Goal: Task Accomplishment & Management: Manage account settings

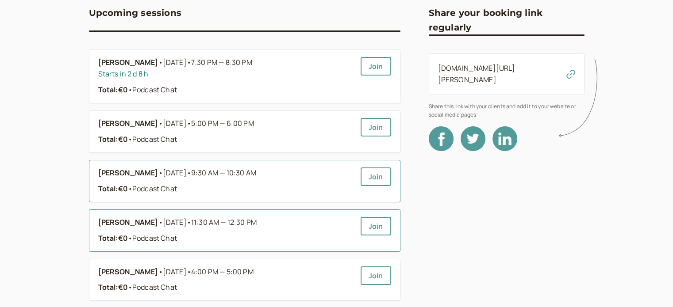
scroll to position [177, 0]
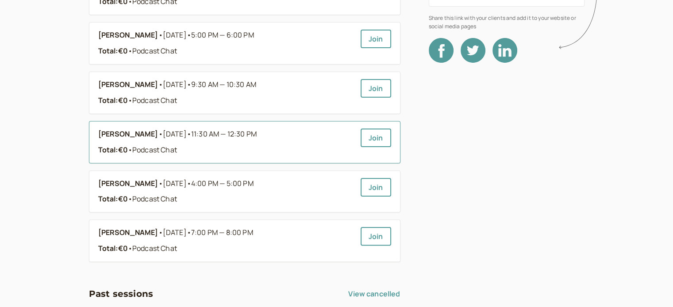
click at [149, 135] on b "Allan Kampame" at bounding box center [128, 134] width 60 height 11
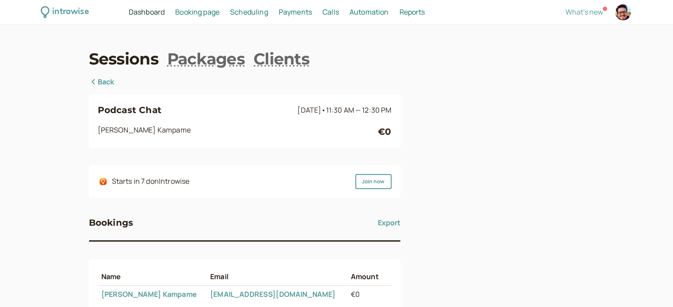
scroll to position [88, 0]
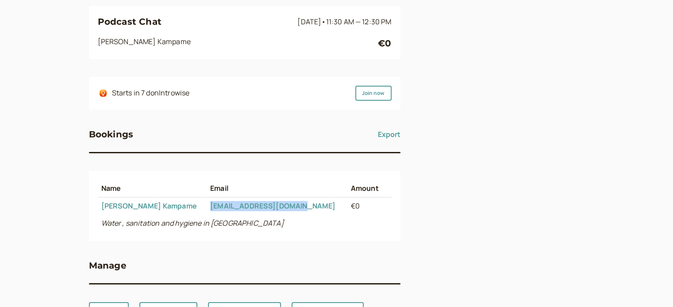
drag, startPoint x: 302, startPoint y: 204, endPoint x: 190, endPoint y: 214, distance: 113.1
click at [207, 214] on td "kampameallan@gmail.com" at bounding box center [277, 206] width 141 height 17
copy link "kampameallan@gmail.com"
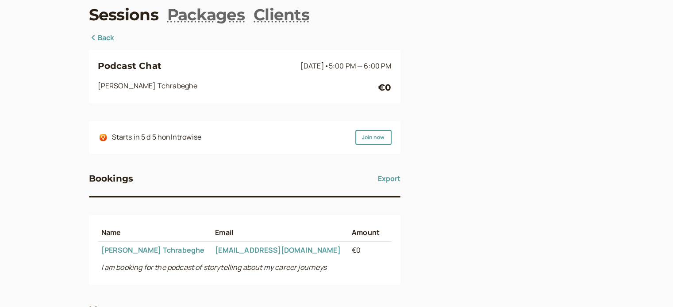
scroll to position [126, 0]
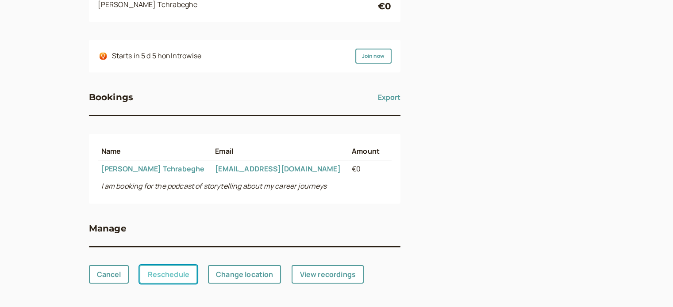
click at [174, 275] on link "Reschedule" at bounding box center [168, 274] width 58 height 19
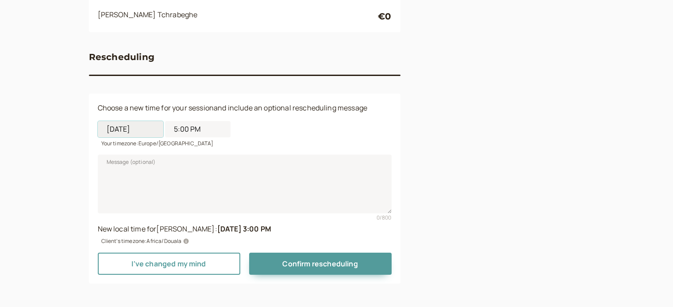
click at [156, 132] on input "08/22/2025" at bounding box center [130, 129] width 65 height 16
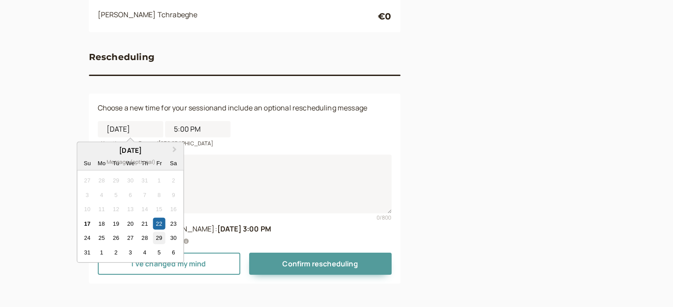
click at [161, 238] on div "29" at bounding box center [159, 238] width 12 height 12
type input "08/29/2025"
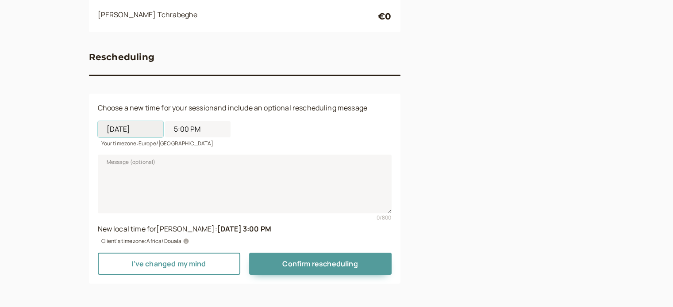
click at [135, 134] on input "08/29/2025" at bounding box center [130, 129] width 65 height 16
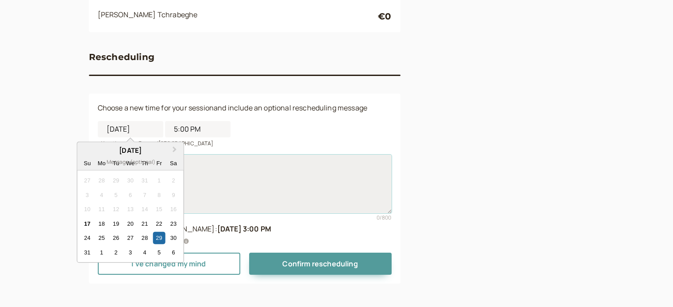
click at [210, 178] on textarea "Message (optional)" at bounding box center [245, 184] width 294 height 58
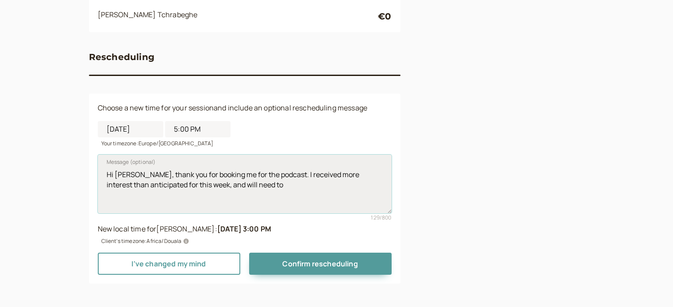
click at [202, 185] on textarea "Hi Charlotte, thank you for booking me for the podcast. I received more interes…" at bounding box center [245, 184] width 294 height 58
click at [170, 197] on textarea "Hi Charlotte, thank you for booking me for the podcast. I received more interes…" at bounding box center [245, 184] width 294 height 58
click at [213, 199] on textarea "Hi Charlotte, thank you for booking me for the podcast. I received more interes…" at bounding box center [245, 184] width 294 height 58
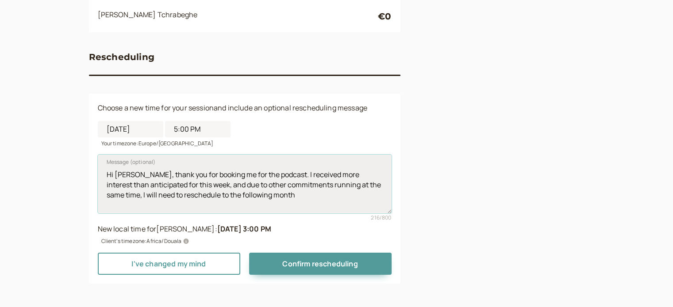
click at [186, 182] on textarea "Hi Charlotte, thank you for booking me for the podcast. I received more interes…" at bounding box center [245, 184] width 294 height 58
click at [271, 198] on textarea "Hi Charlotte, thank you for booking me for the podcast. I received more interes…" at bounding box center [245, 184] width 294 height 58
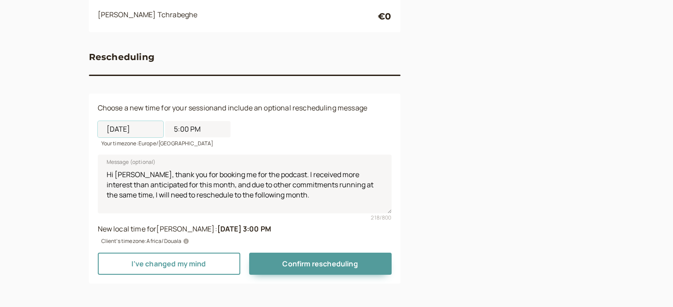
click at [129, 138] on div "08/29/2025 5:00 PM Your timezone: Europe/Kiev" at bounding box center [245, 131] width 294 height 34
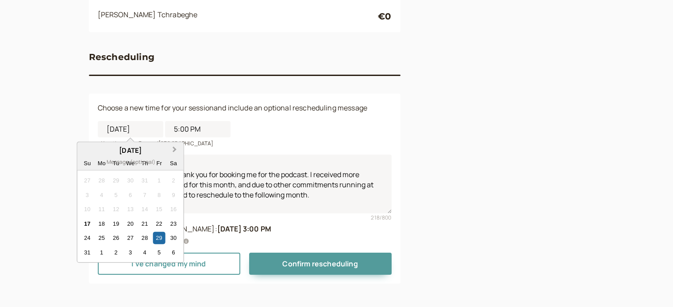
click at [174, 151] on button "Next Month" at bounding box center [175, 150] width 14 height 14
click at [85, 150] on button "Previous Month" at bounding box center [85, 150] width 14 height 14
click at [233, 140] on div "Your timezone: Europe/Kiev" at bounding box center [245, 143] width 294 height 10
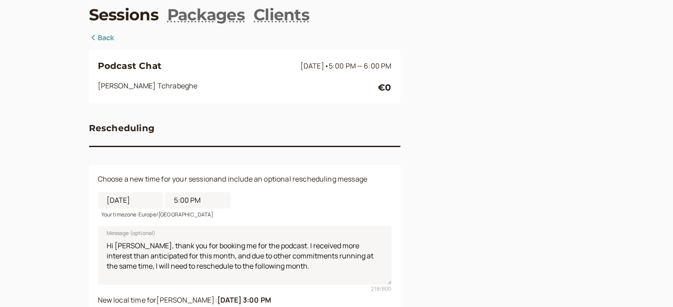
scroll to position [88, 0]
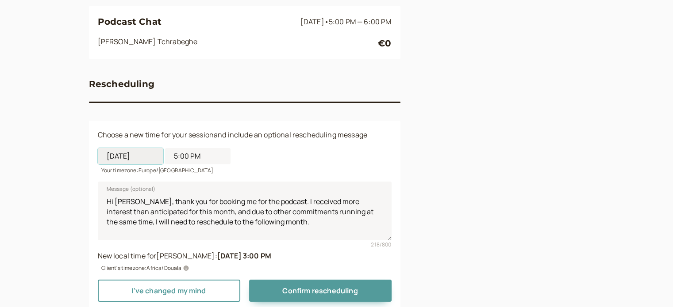
click at [133, 158] on input "08/29/2025" at bounding box center [130, 156] width 65 height 16
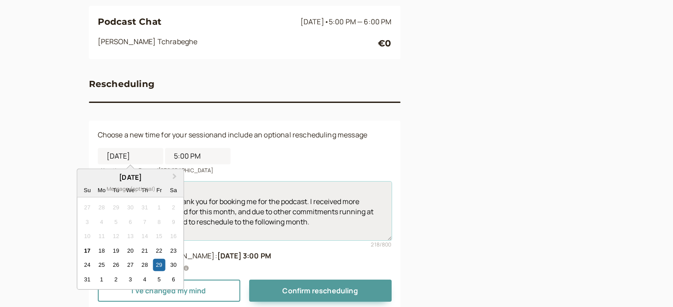
click at [258, 218] on textarea "Hi Charlotte, thank you for booking me for the podcast. I received more interes…" at bounding box center [245, 211] width 294 height 58
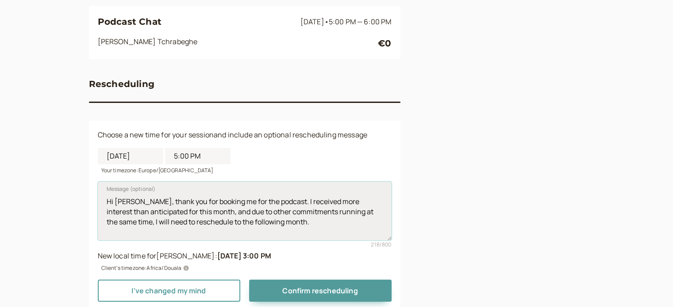
drag, startPoint x: 191, startPoint y: 212, endPoint x: 170, endPoint y: 212, distance: 21.2
click at [170, 212] on textarea "Hi Charlotte, thank you for booking me for the podcast. I received more interes…" at bounding box center [245, 211] width 294 height 58
drag, startPoint x: 272, startPoint y: 226, endPoint x: 237, endPoint y: 224, distance: 35.9
click at [237, 224] on textarea "Hi Charlotte, thank you for booking me for the podcast. I received more interes…" at bounding box center [245, 211] width 294 height 58
type textarea "Hi Charlotte, thank you for booking me for the podcast. I received more interes…"
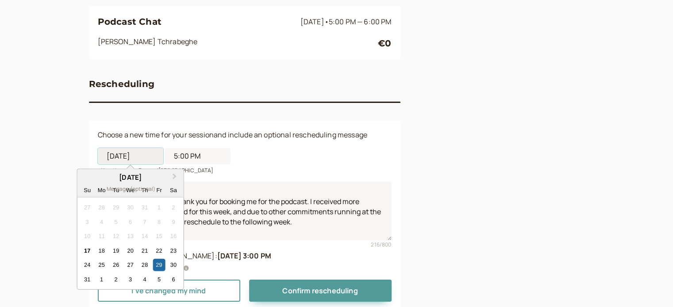
click at [143, 159] on input "08/29/2025" at bounding box center [130, 156] width 65 height 16
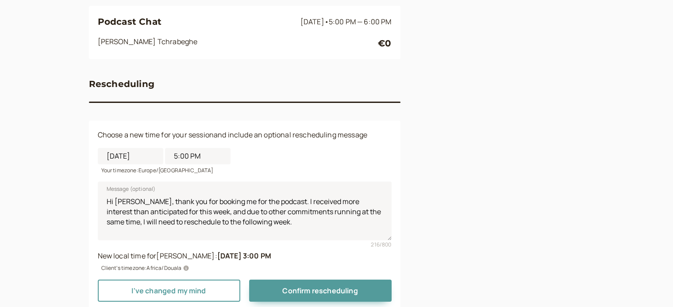
click at [488, 195] on div "Podcast Chat Aug 22 • 5:00 PM — 6:00 PM Charlotte -Orneil Tchrabeghe €0 Resched…" at bounding box center [336, 149] width 495 height 322
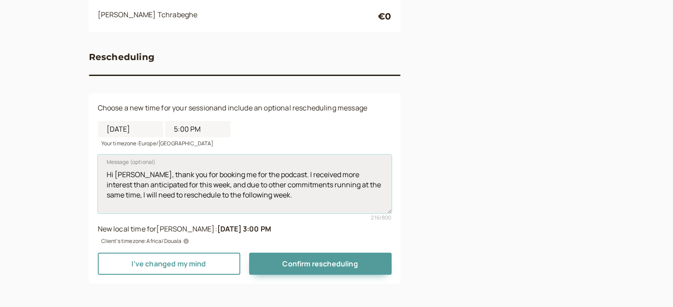
click at [293, 190] on textarea "Hi Charlotte, thank you for booking me for the podcast. I received more interes…" at bounding box center [245, 184] width 294 height 58
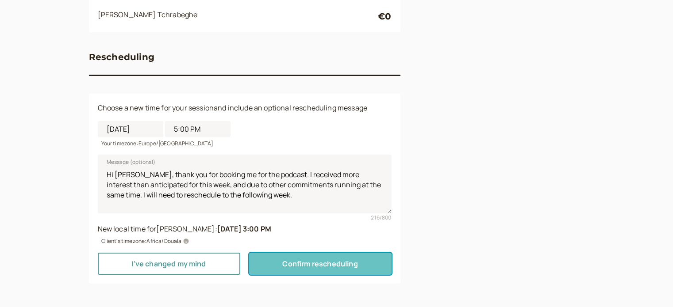
click at [313, 265] on span "Confirm rescheduling" at bounding box center [319, 264] width 75 height 10
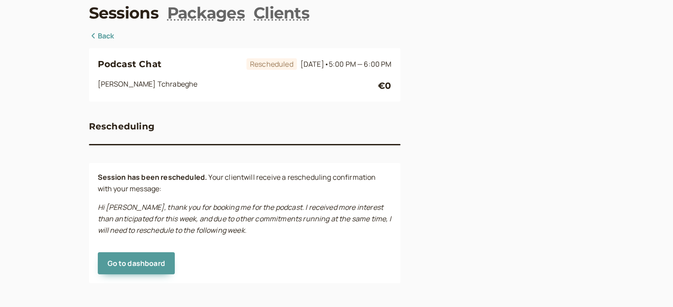
scroll to position [0, 0]
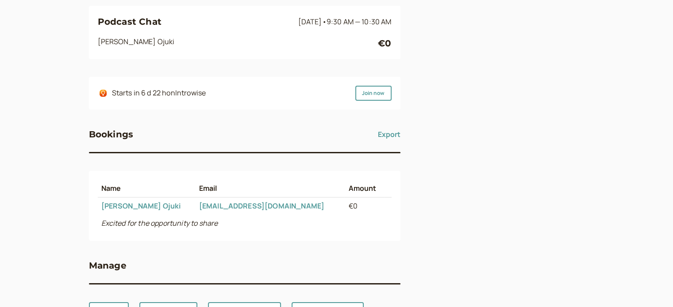
scroll to position [126, 0]
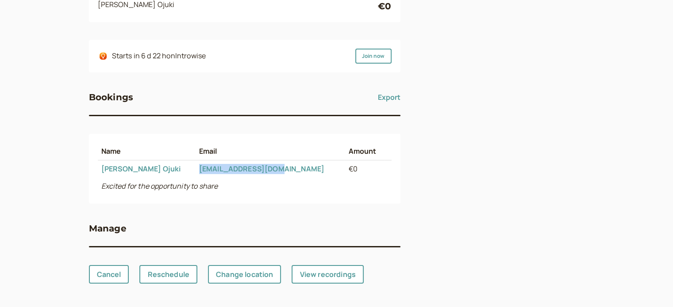
drag, startPoint x: 266, startPoint y: 168, endPoint x: 170, endPoint y: 168, distance: 96.0
click at [195, 168] on td "[EMAIL_ADDRESS][DOMAIN_NAME]" at bounding box center [269, 169] width 149 height 17
click at [185, 279] on link "Reschedule" at bounding box center [168, 274] width 58 height 19
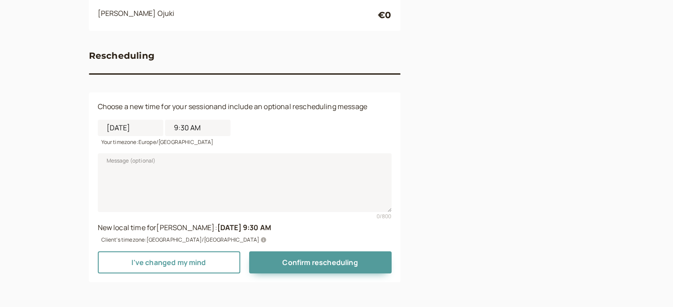
scroll to position [115, 0]
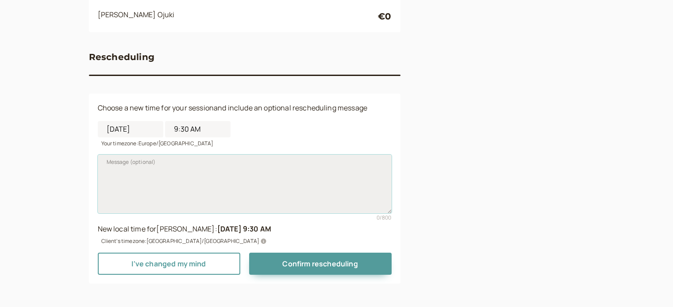
click at [227, 172] on textarea "Message (optional)" at bounding box center [245, 184] width 294 height 58
paste textarea "Hi Charlotte, thank you for booking me for the podcast. I received more interes…"
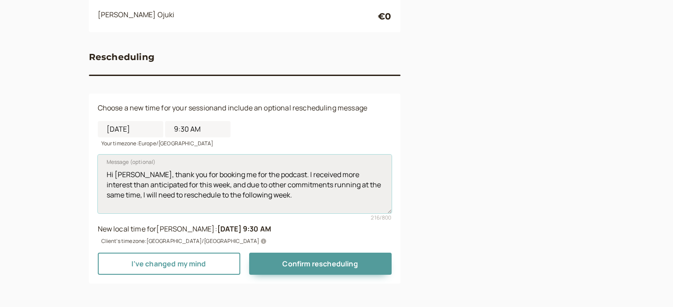
drag, startPoint x: 186, startPoint y: 184, endPoint x: 167, endPoint y: 185, distance: 19.5
click at [167, 185] on textarea "Hi Charlotte, thank you for booking me for the podcast. I received more interes…" at bounding box center [245, 184] width 294 height 58
drag, startPoint x: 251, startPoint y: 196, endPoint x: 234, endPoint y: 195, distance: 16.8
click at [234, 195] on textarea "Hi Charlotte, thank you for booking me for the podcast. I received more interes…" at bounding box center [245, 184] width 294 height 58
type textarea "Hi Charlotte, thank you for booking me for the podcast. I received more interes…"
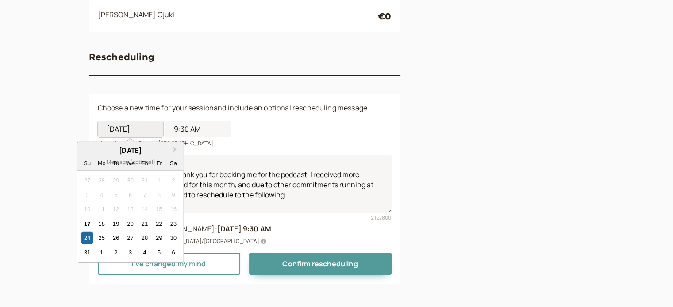
click at [130, 130] on input "08/24/2025" at bounding box center [130, 129] width 65 height 16
click at [178, 150] on button "Next Month" at bounding box center [175, 150] width 14 height 14
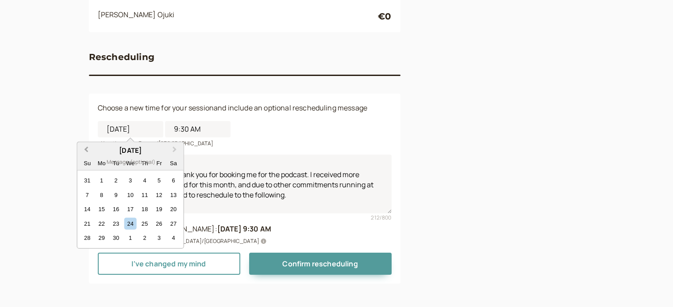
click at [86, 150] on span "Previous Month" at bounding box center [86, 150] width 0 height 10
click at [175, 149] on span "Next Month" at bounding box center [175, 150] width 0 height 10
click at [87, 210] on div "14" at bounding box center [87, 209] width 12 height 12
type input "09/14/2025"
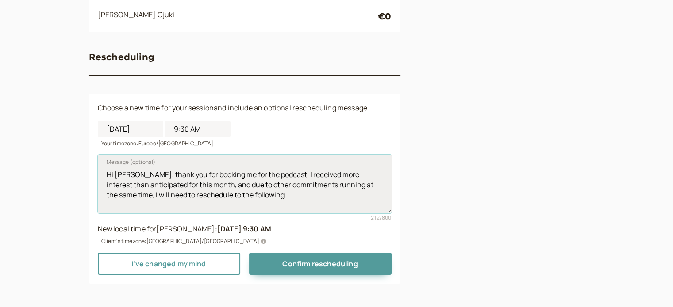
click at [272, 200] on textarea "Hi Charlotte, thank you for booking me for the podcast. I received more interes…" at bounding box center [245, 184] width 294 height 58
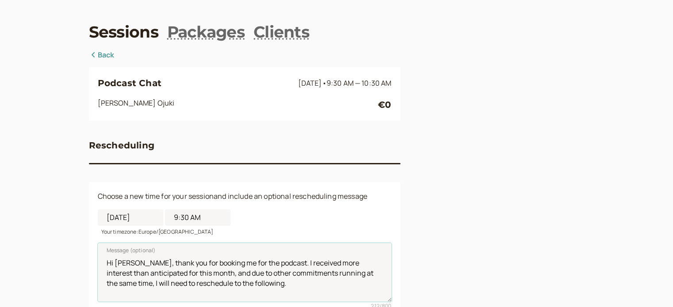
scroll to position [71, 0]
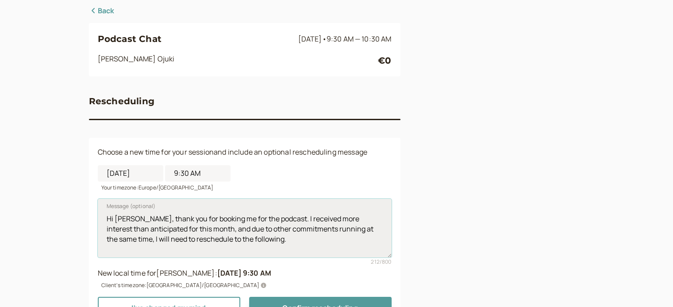
click at [144, 221] on textarea "Hi Charlotte, thank you for booking me for the podcast. I received more interes…" at bounding box center [245, 228] width 294 height 58
drag, startPoint x: 144, startPoint y: 222, endPoint x: 115, endPoint y: 217, distance: 29.5
click at [115, 217] on textarea "Hi Charlotte, thank you for booking me for the podcast. I received more interes…" at bounding box center [245, 228] width 294 height 58
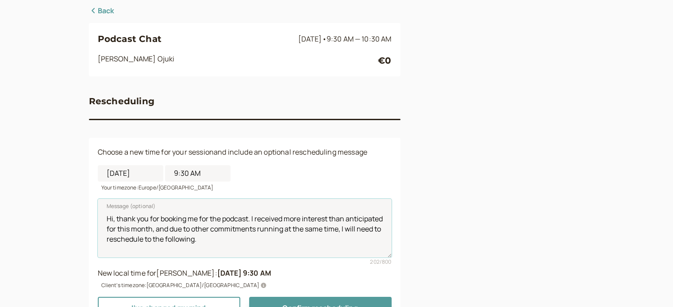
scroll to position [115, 0]
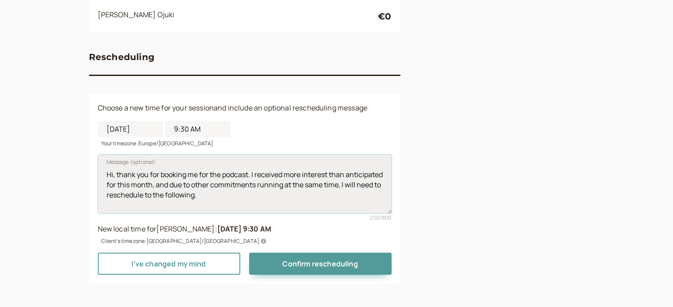
click at [261, 194] on textarea "Hi, thank you for booking me for the podcast. I received more interest than ant…" at bounding box center [245, 184] width 294 height 58
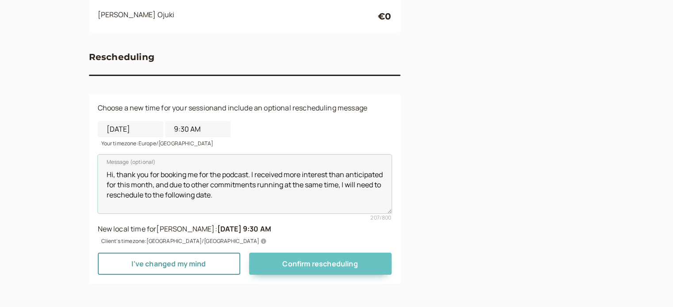
type textarea "Hi, thank you for booking me for the podcast. I received more interest than ant…"
click at [343, 262] on span "Confirm rescheduling" at bounding box center [319, 264] width 75 height 10
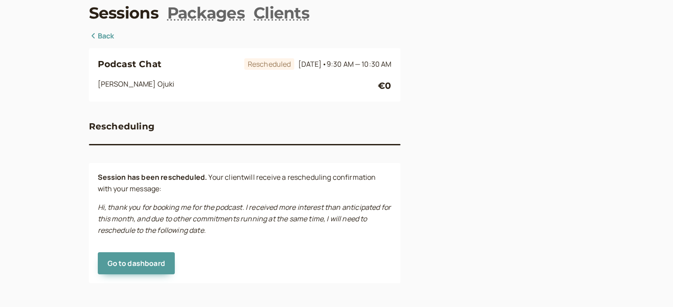
scroll to position [0, 0]
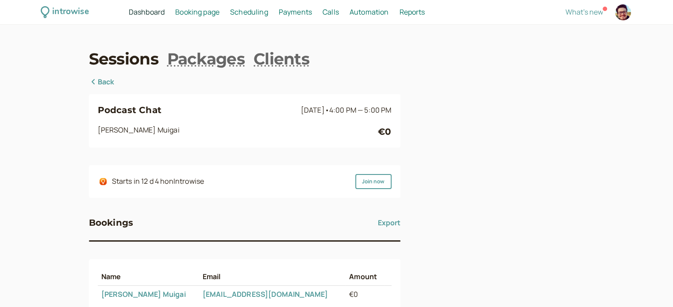
scroll to position [126, 0]
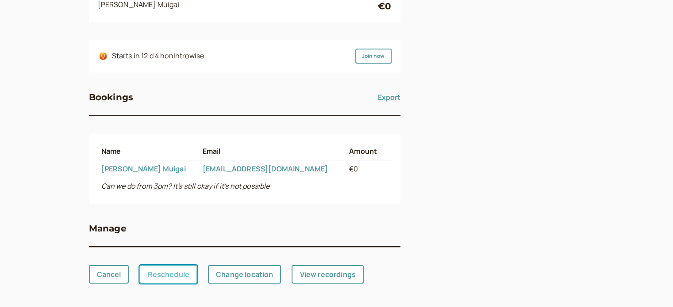
click at [184, 277] on link "Reschedule" at bounding box center [168, 274] width 58 height 19
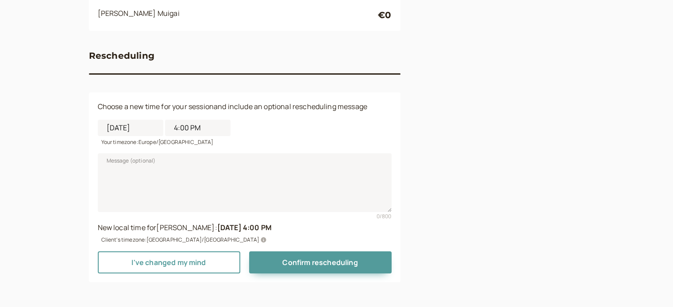
scroll to position [115, 0]
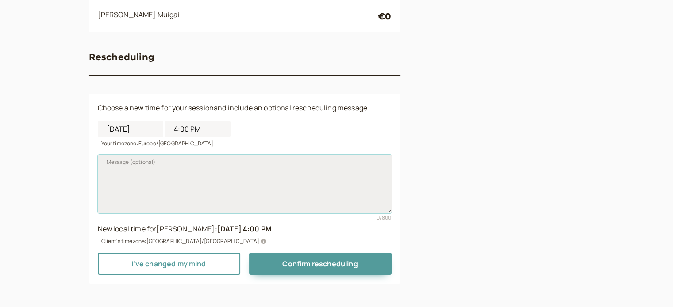
click at [221, 171] on textarea "Message (optional)" at bounding box center [245, 184] width 294 height 58
paste textarea "Hi, thank you for booking me for the podcast. I received more interest than ant…"
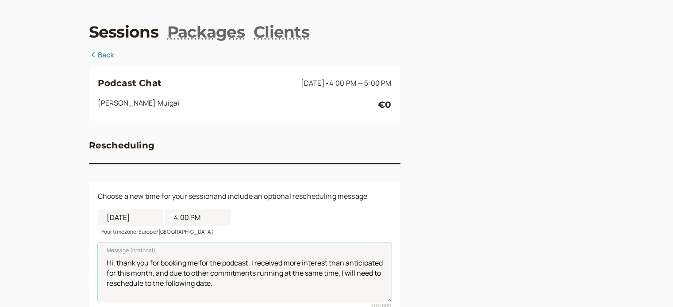
scroll to position [0, 0]
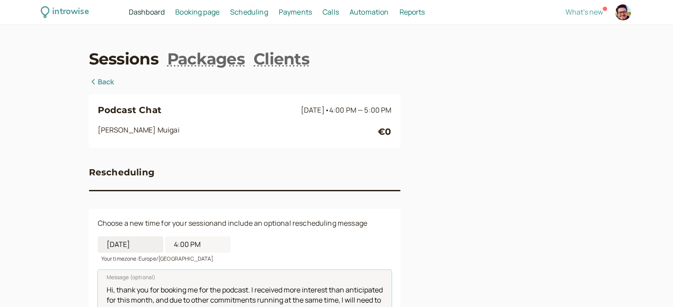
type textarea "Hi, thank you for booking me for the podcast. I received more interest than ant…"
click at [134, 249] on input "08/29/2025" at bounding box center [130, 245] width 65 height 16
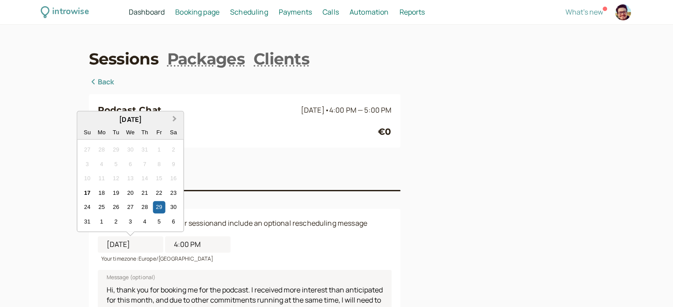
click at [175, 119] on span "Next Month" at bounding box center [175, 119] width 0 height 10
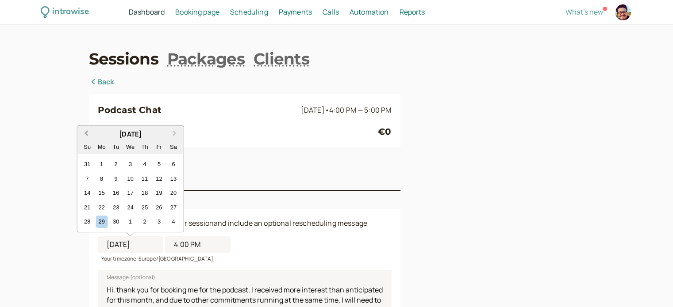
click at [86, 134] on span "Previous Month" at bounding box center [86, 134] width 0 height 10
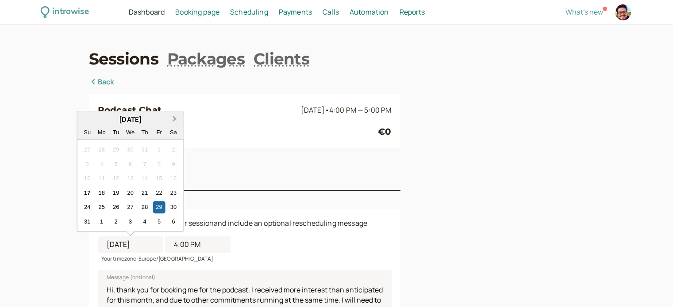
click at [172, 122] on button "Next Month" at bounding box center [175, 119] width 14 height 14
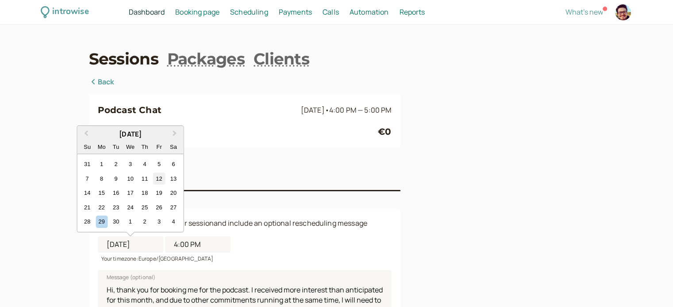
click at [158, 180] on div "12" at bounding box center [159, 179] width 12 height 12
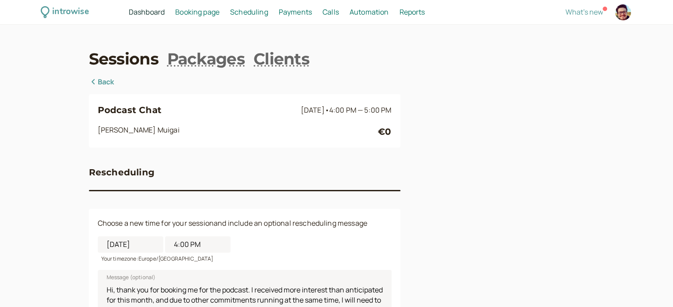
type input "09/12/2025"
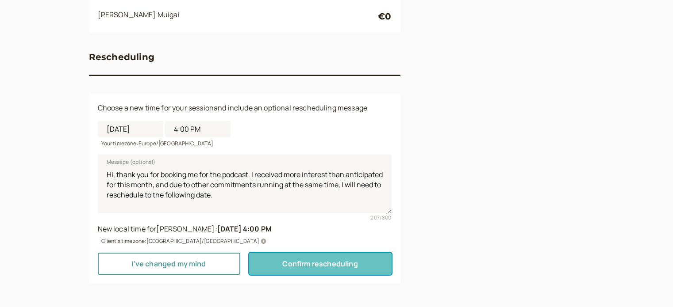
click at [347, 263] on span "Confirm rescheduling" at bounding box center [319, 264] width 75 height 10
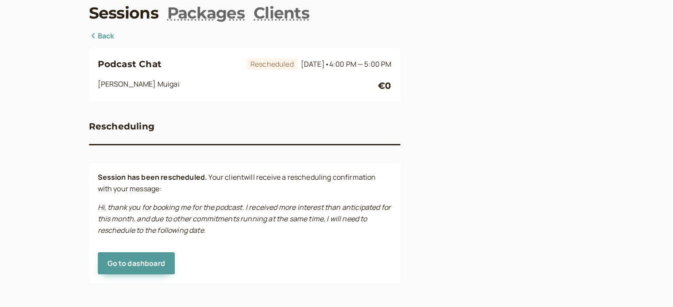
scroll to position [0, 0]
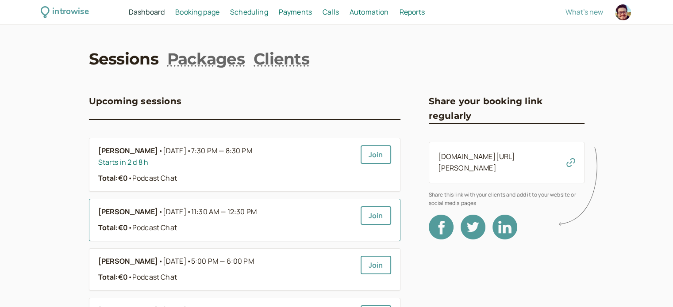
click at [288, 221] on link "Allan Kampame • Aug 24 • 11:30 AM — 12:30 PM Total: €0 • Podcast Chat" at bounding box center [225, 220] width 255 height 27
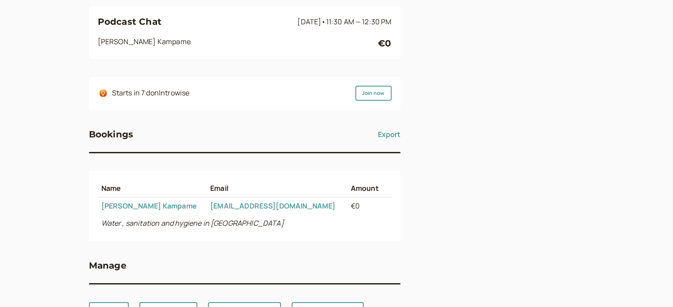
scroll to position [126, 0]
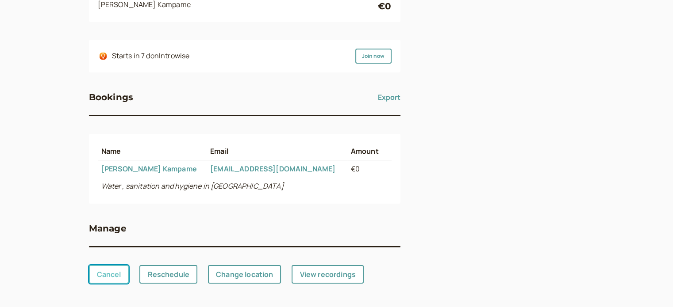
click at [109, 273] on link "Cancel" at bounding box center [109, 274] width 40 height 19
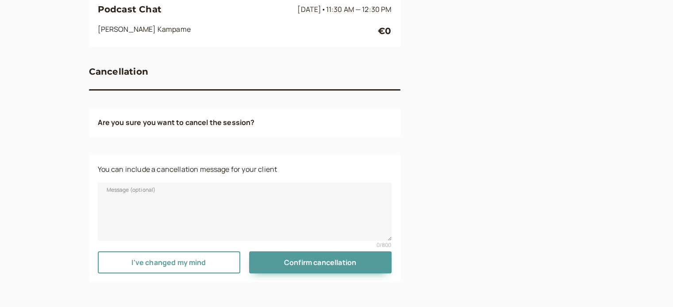
scroll to position [100, 0]
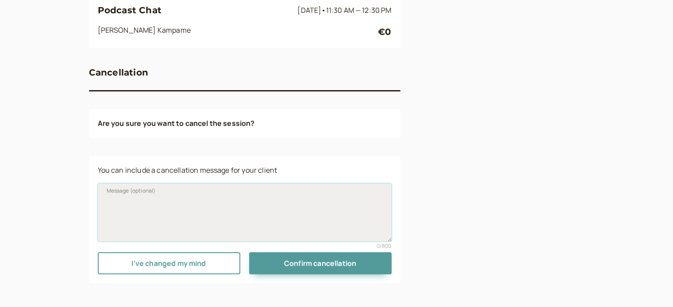
click at [208, 202] on textarea "Message (optional)" at bounding box center [245, 213] width 294 height 58
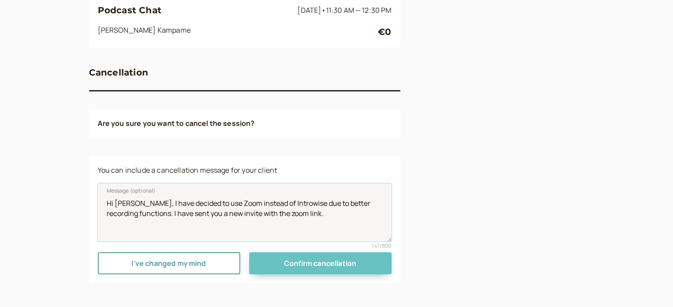
type textarea "Hi Allan, I have decided to use Zoom instead of Introwise due to better recordi…"
click at [365, 260] on button "Confirm cancellation" at bounding box center [320, 263] width 142 height 22
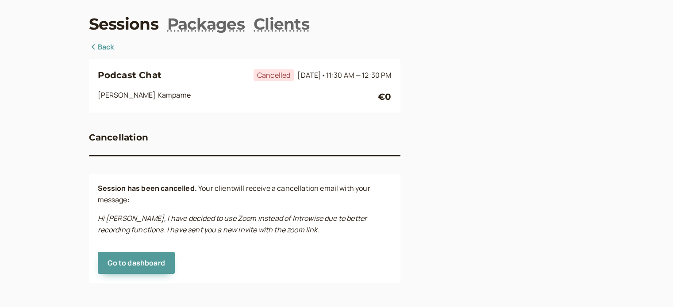
scroll to position [0, 0]
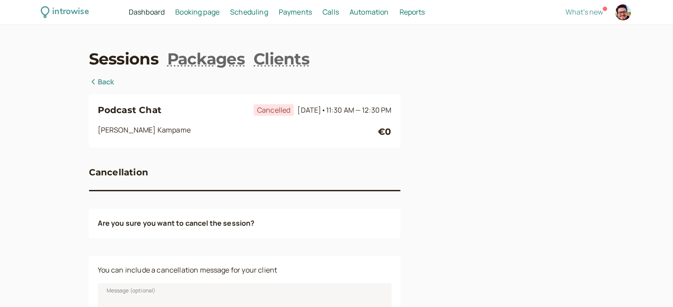
click at [111, 92] on div "Podcast Chat Cancelled [DATE] • 11:30 AM — 12:30 PM [PERSON_NAME] €0 Cancellati…" at bounding box center [244, 230] width 311 height 306
click at [109, 85] on link "Back" at bounding box center [102, 82] width 26 height 11
